Goal: Task Accomplishment & Management: Use online tool/utility

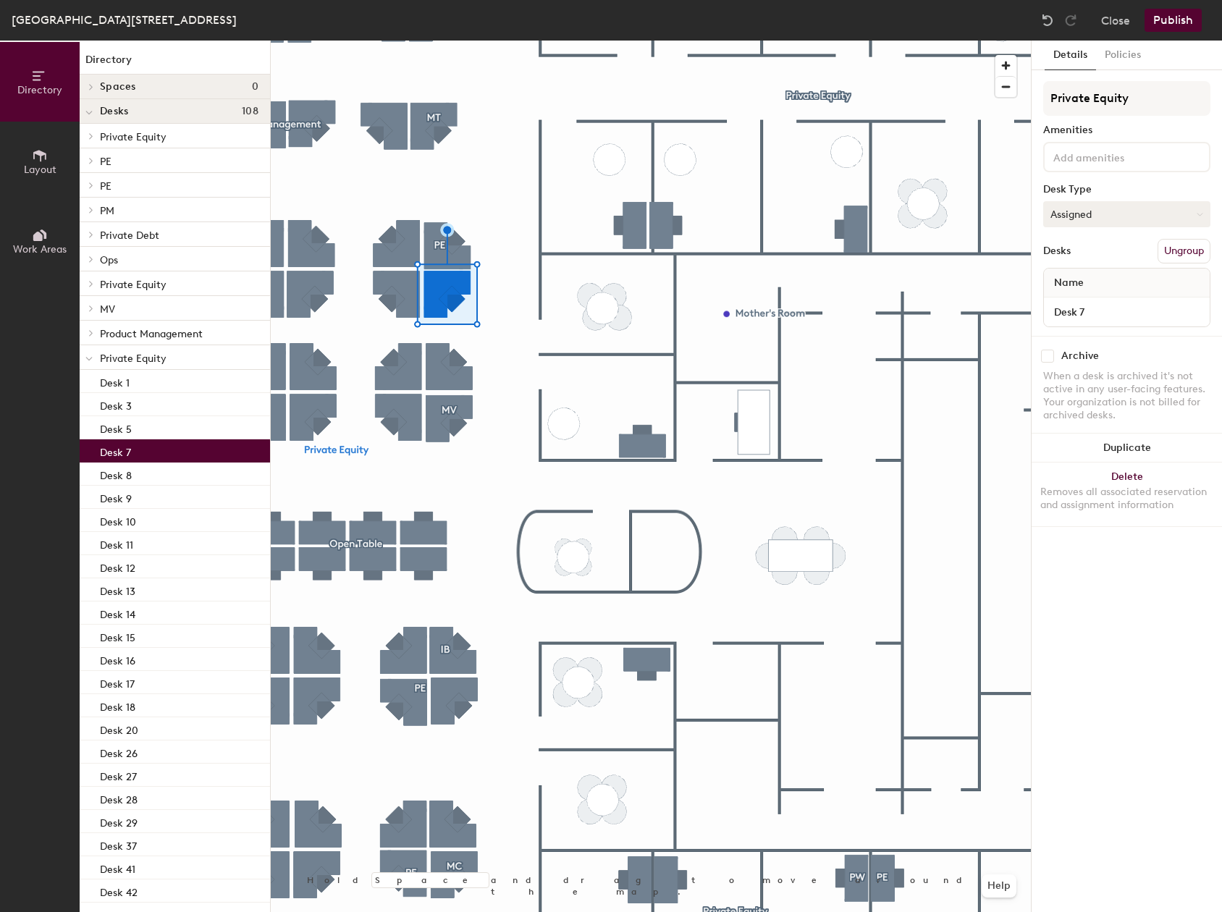
click at [1066, 209] on button "Assigned" at bounding box center [1126, 214] width 167 height 26
drag, startPoint x: 1079, startPoint y: 298, endPoint x: 1094, endPoint y: 298, distance: 15.9
click at [1079, 298] on div "Hoteled" at bounding box center [1116, 303] width 145 height 22
click at [1168, 11] on button "Publish" at bounding box center [1172, 20] width 57 height 23
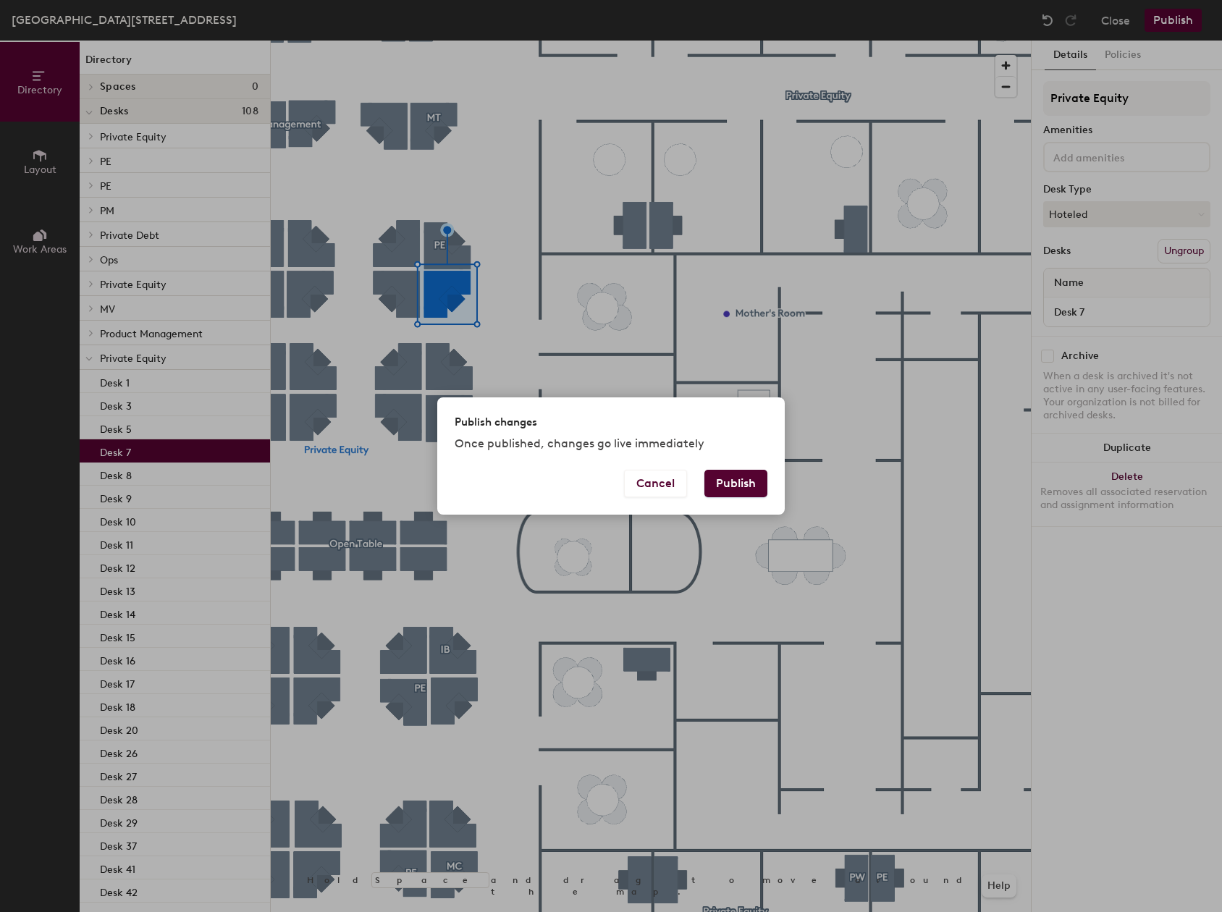
click at [743, 478] on button "Publish" at bounding box center [735, 484] width 63 height 28
